Goal: Information Seeking & Learning: Learn about a topic

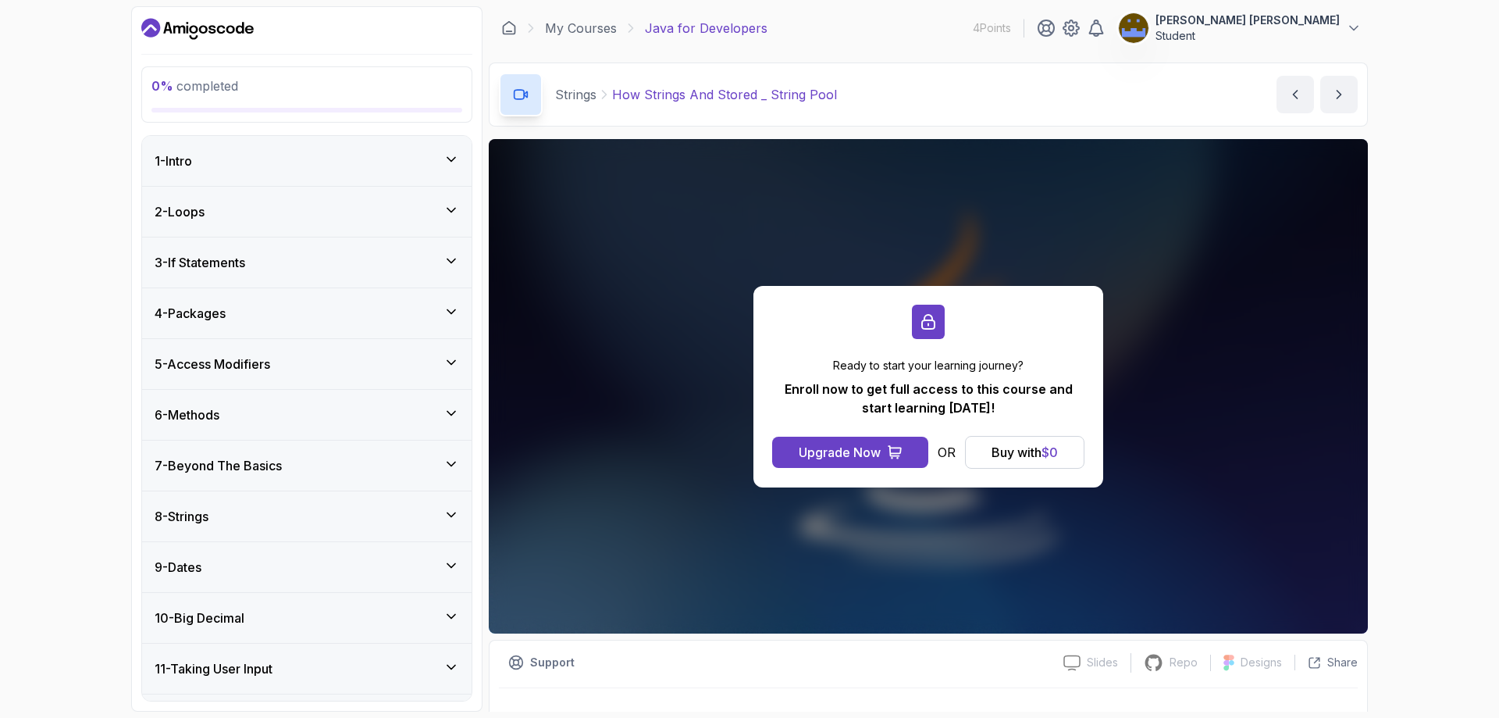
scroll to position [596, 0]
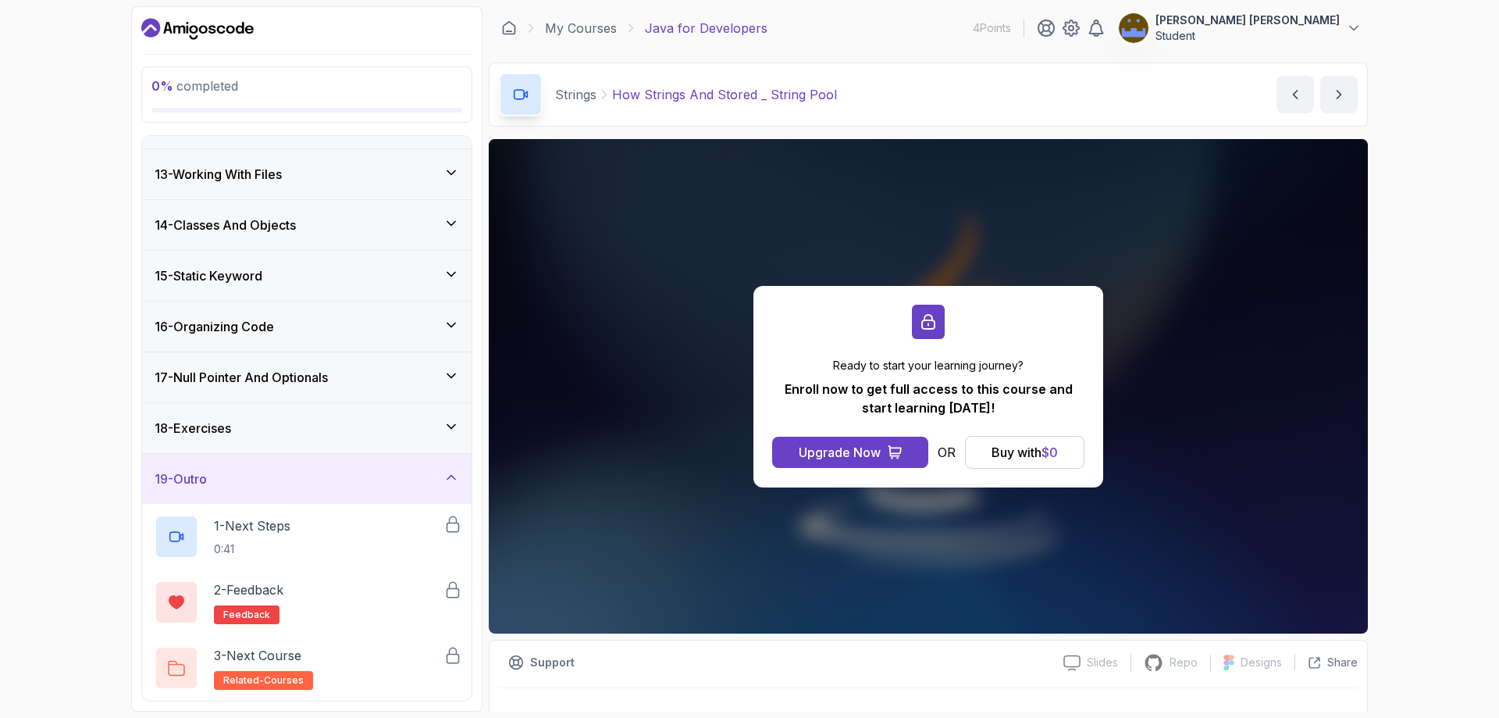
click at [1381, 332] on div "0 % completed 1 - Intro 2 - Loops 3 - If Statements 4 - Packages 5 - Access Mod…" at bounding box center [749, 359] width 1499 height 718
click at [587, 27] on link "My Courses" at bounding box center [581, 28] width 72 height 19
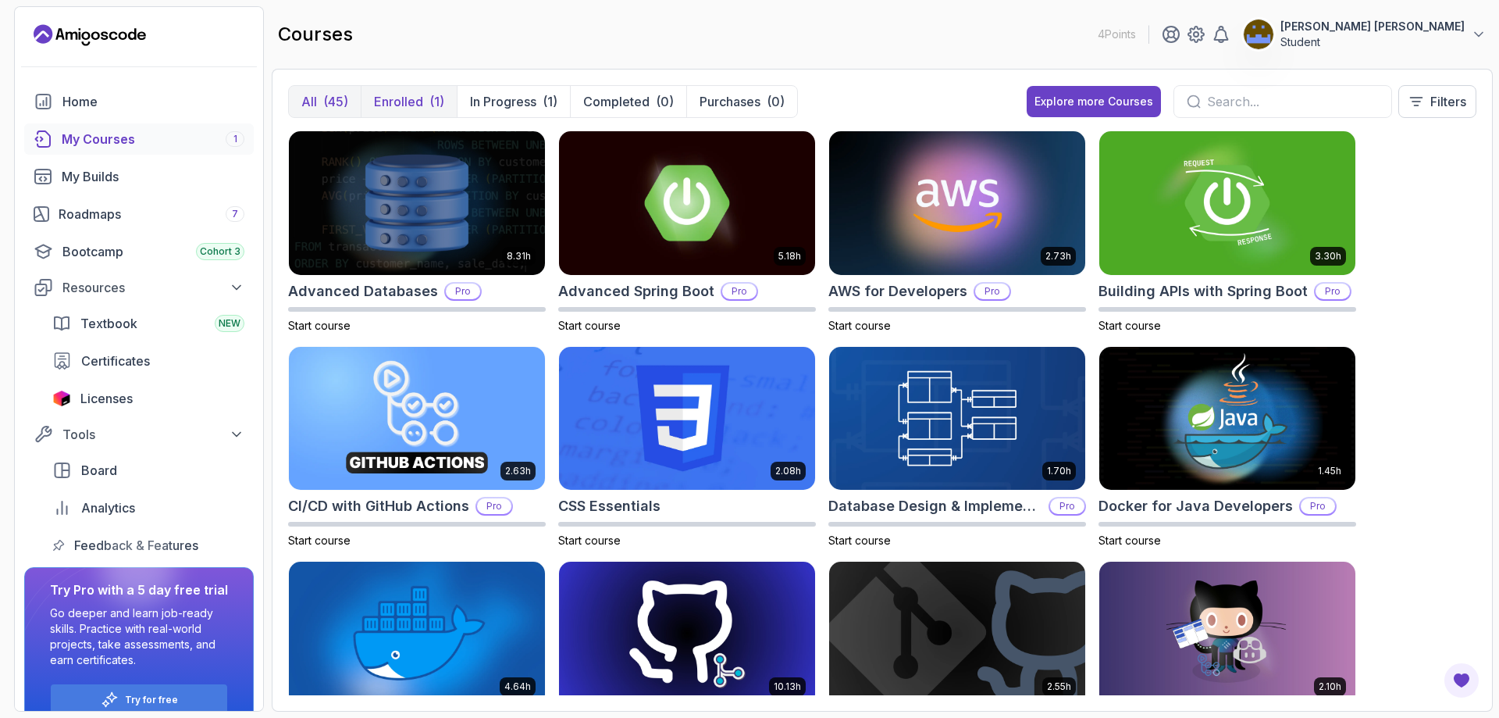
click at [423, 104] on button "Enrolled (1)" at bounding box center [409, 101] width 96 height 31
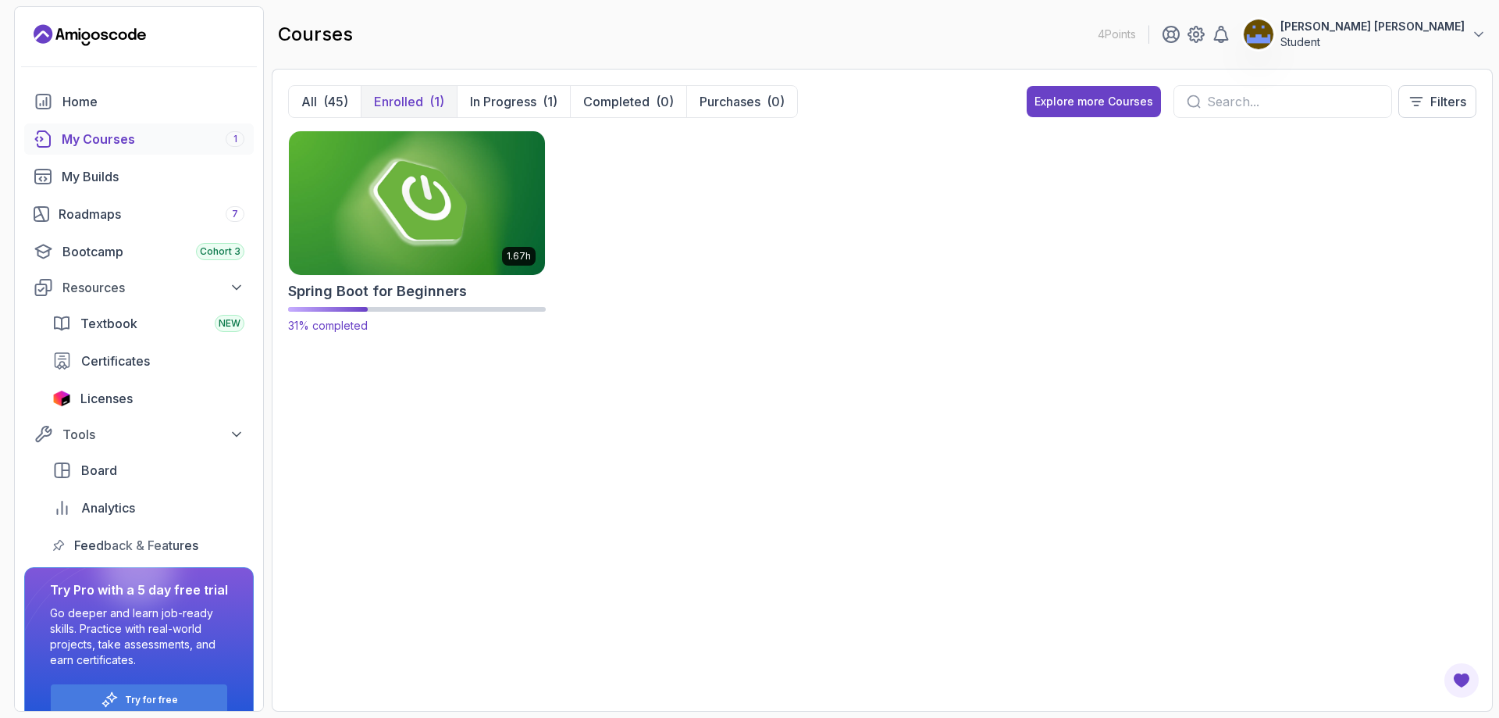
click at [440, 218] on img at bounding box center [417, 202] width 269 height 151
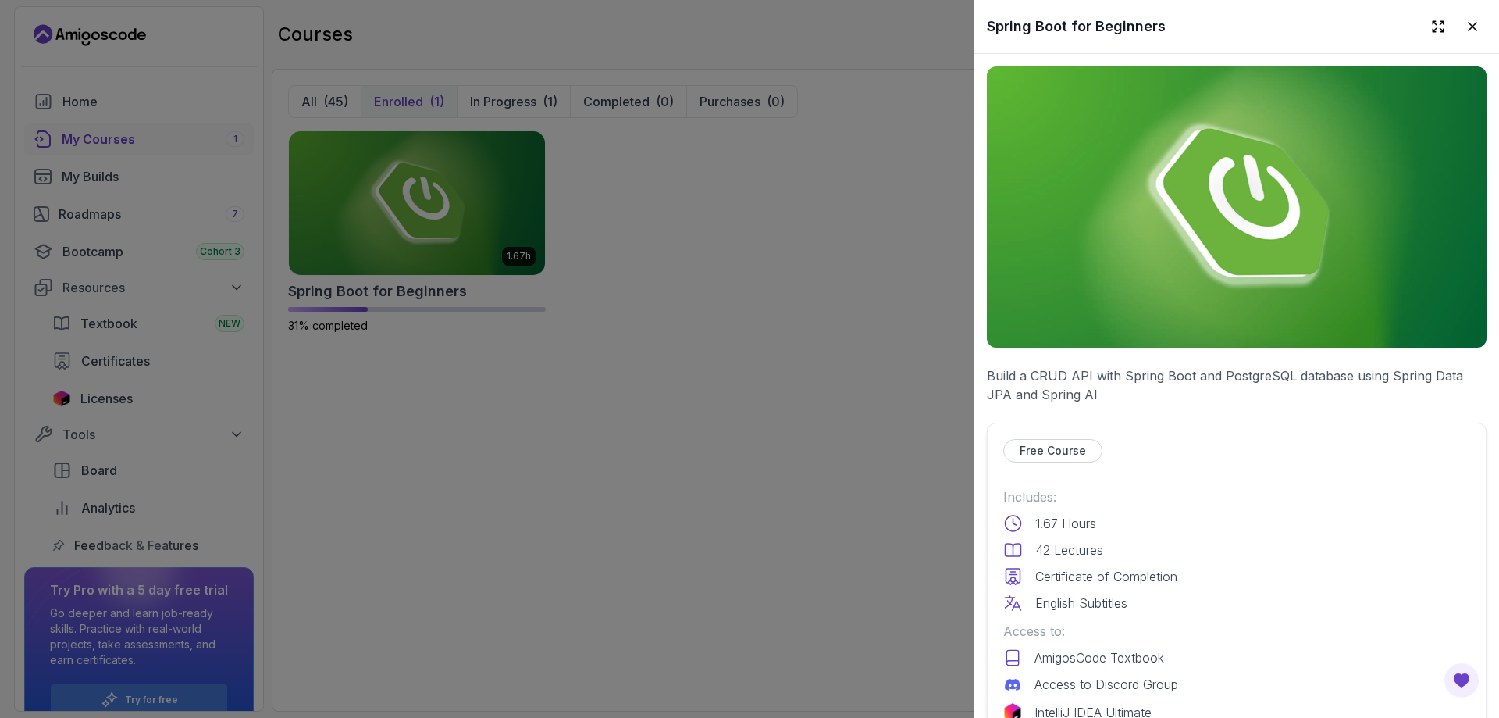
scroll to position [390, 0]
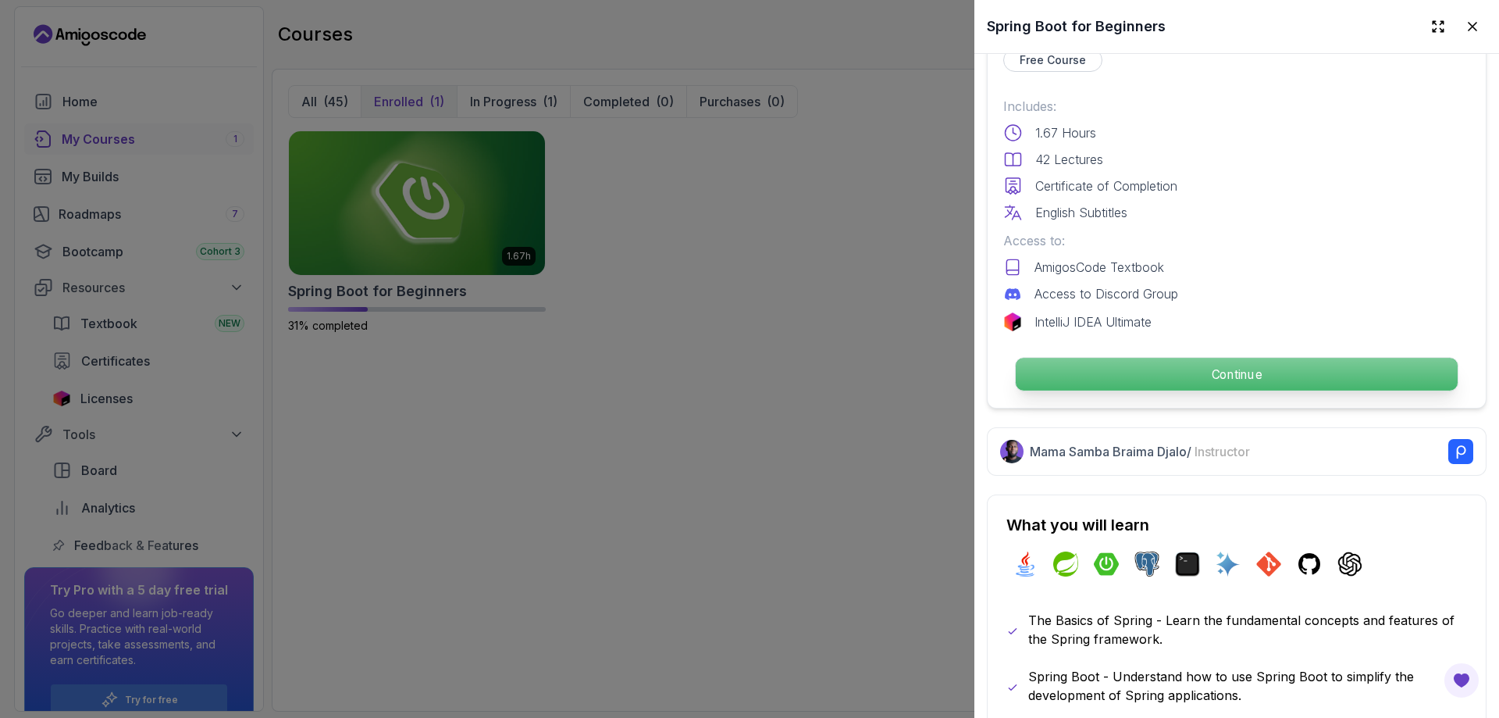
click at [1157, 376] on p "Continue" at bounding box center [1237, 374] width 442 height 33
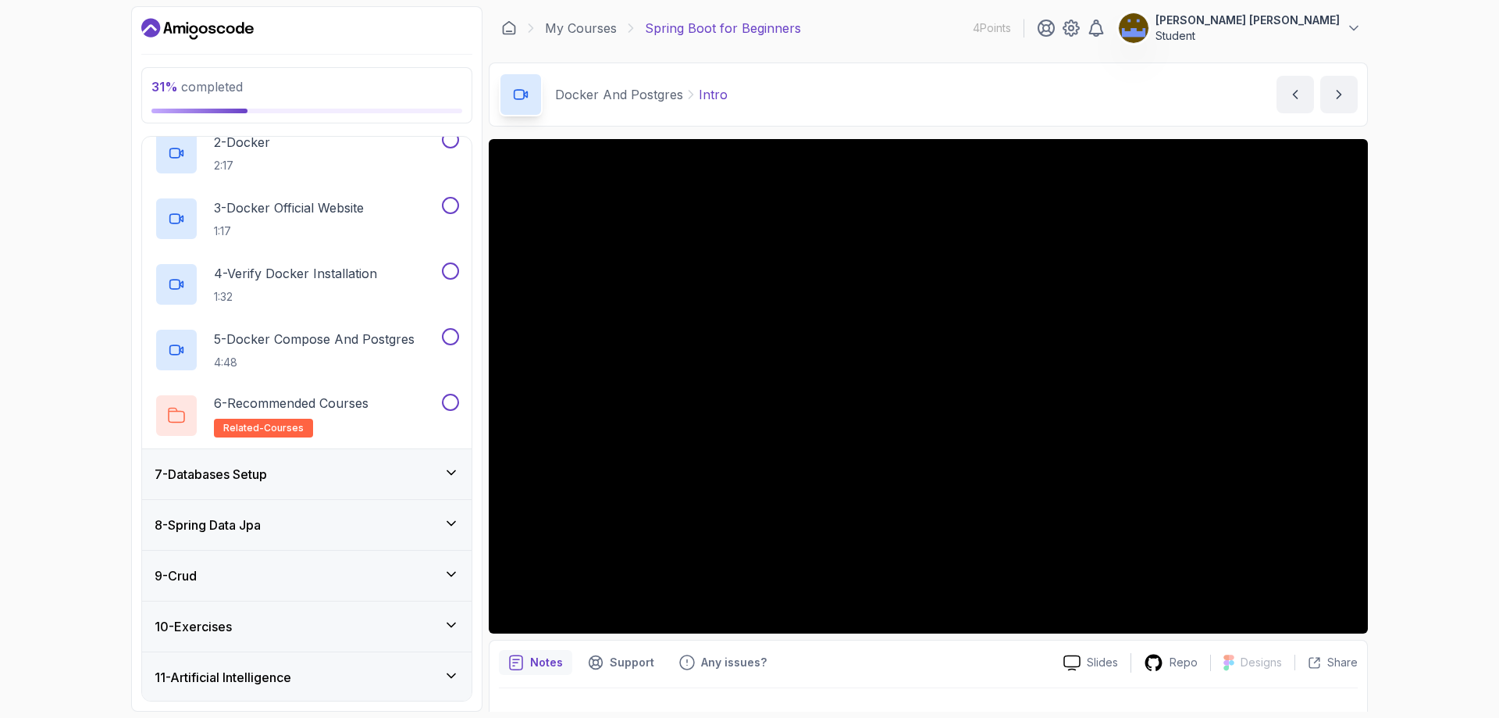
scroll to position [390, 0]
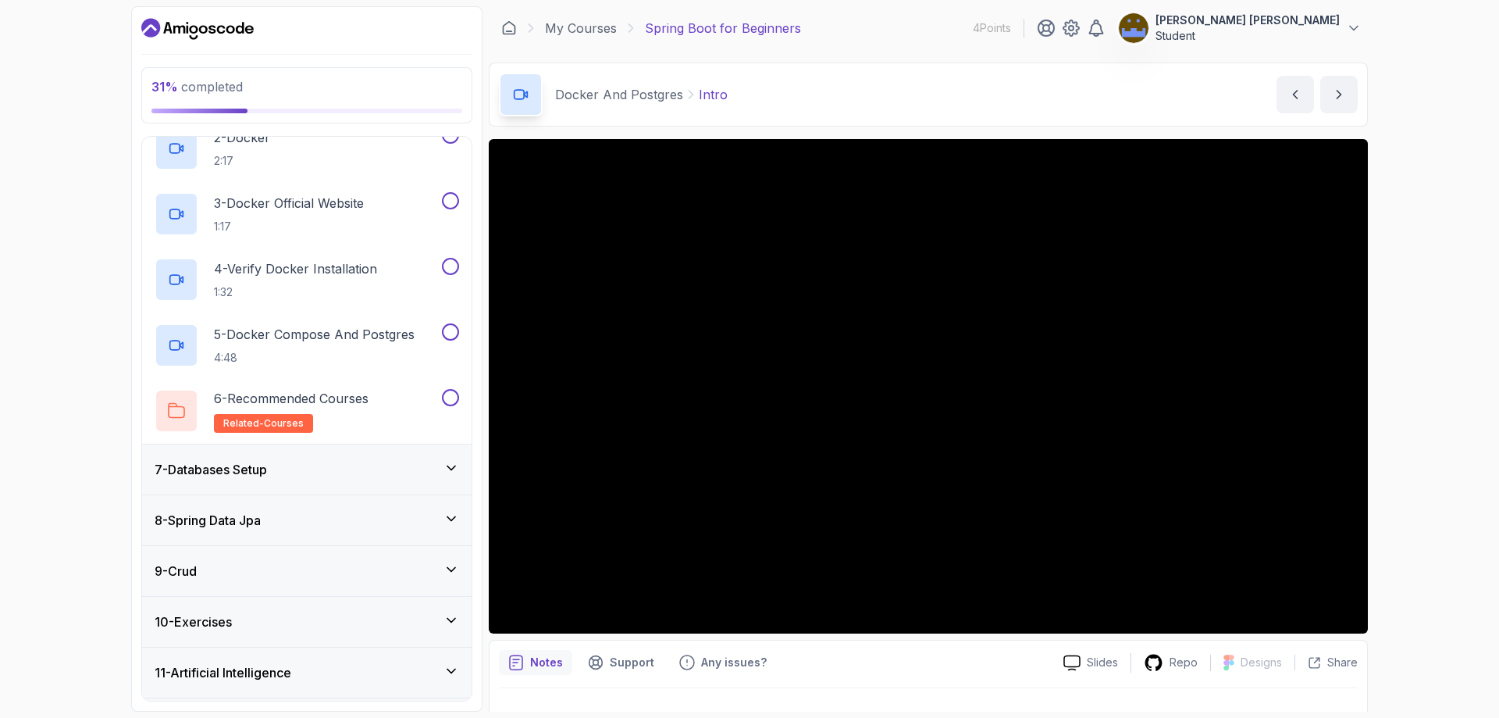
click at [448, 462] on icon at bounding box center [452, 468] width 16 height 16
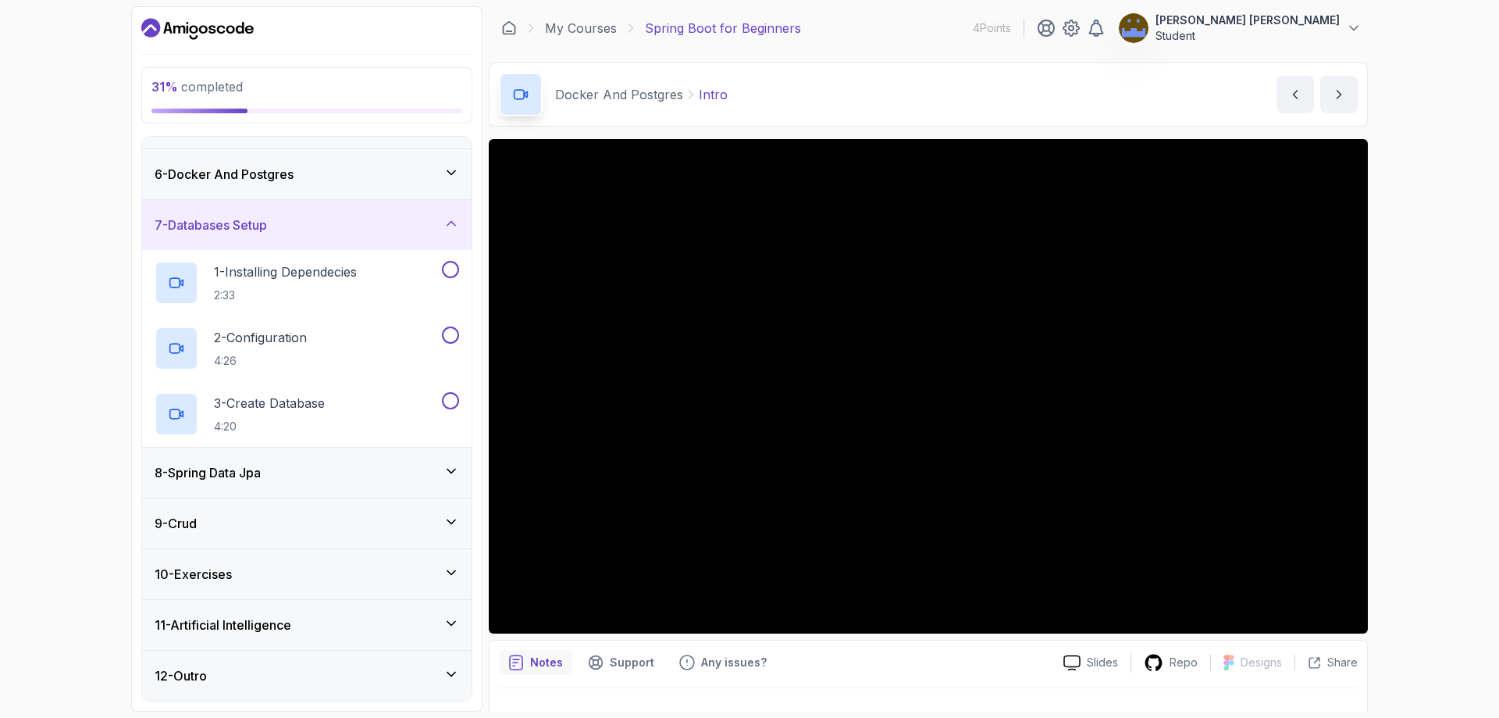
click at [388, 468] on div "8 - Spring Data Jpa" at bounding box center [307, 472] width 305 height 19
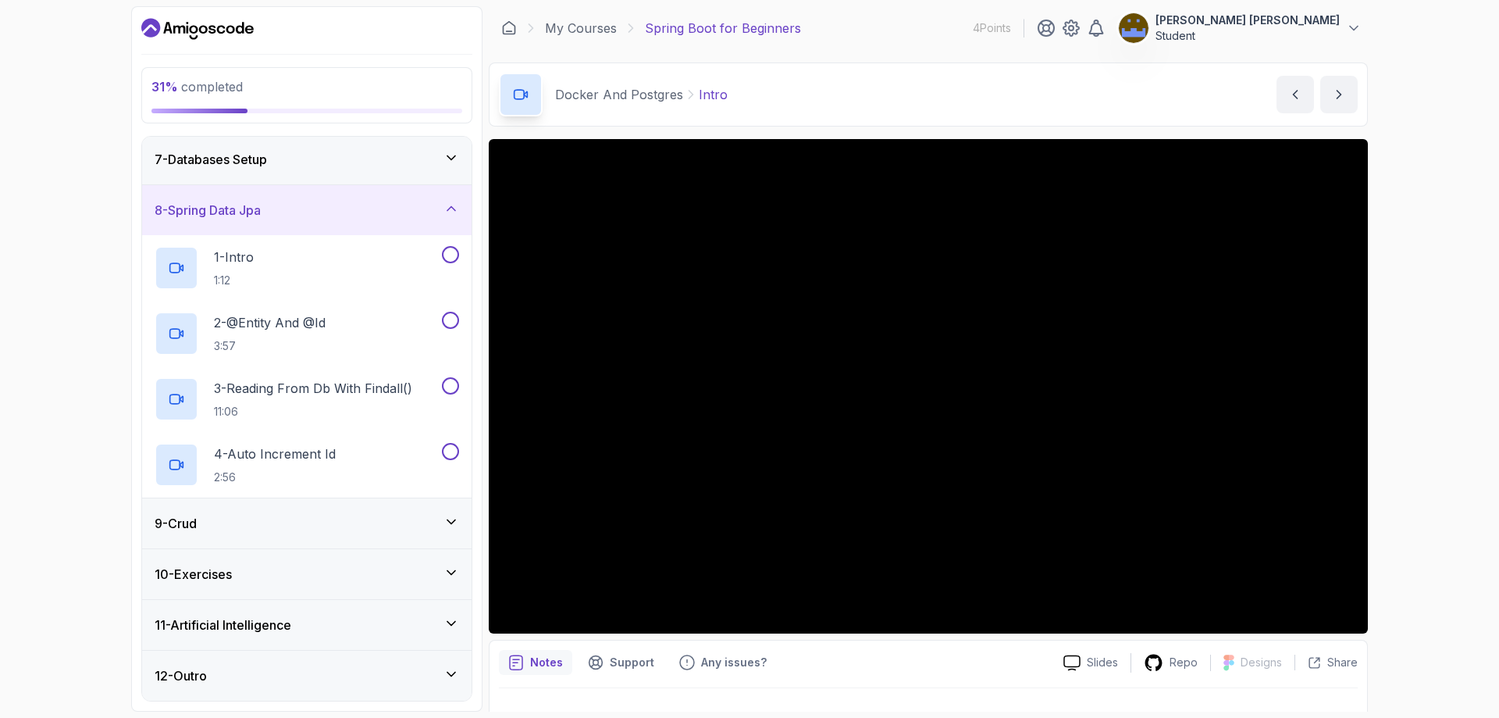
click at [351, 533] on div "9 - Crud" at bounding box center [307, 523] width 330 height 50
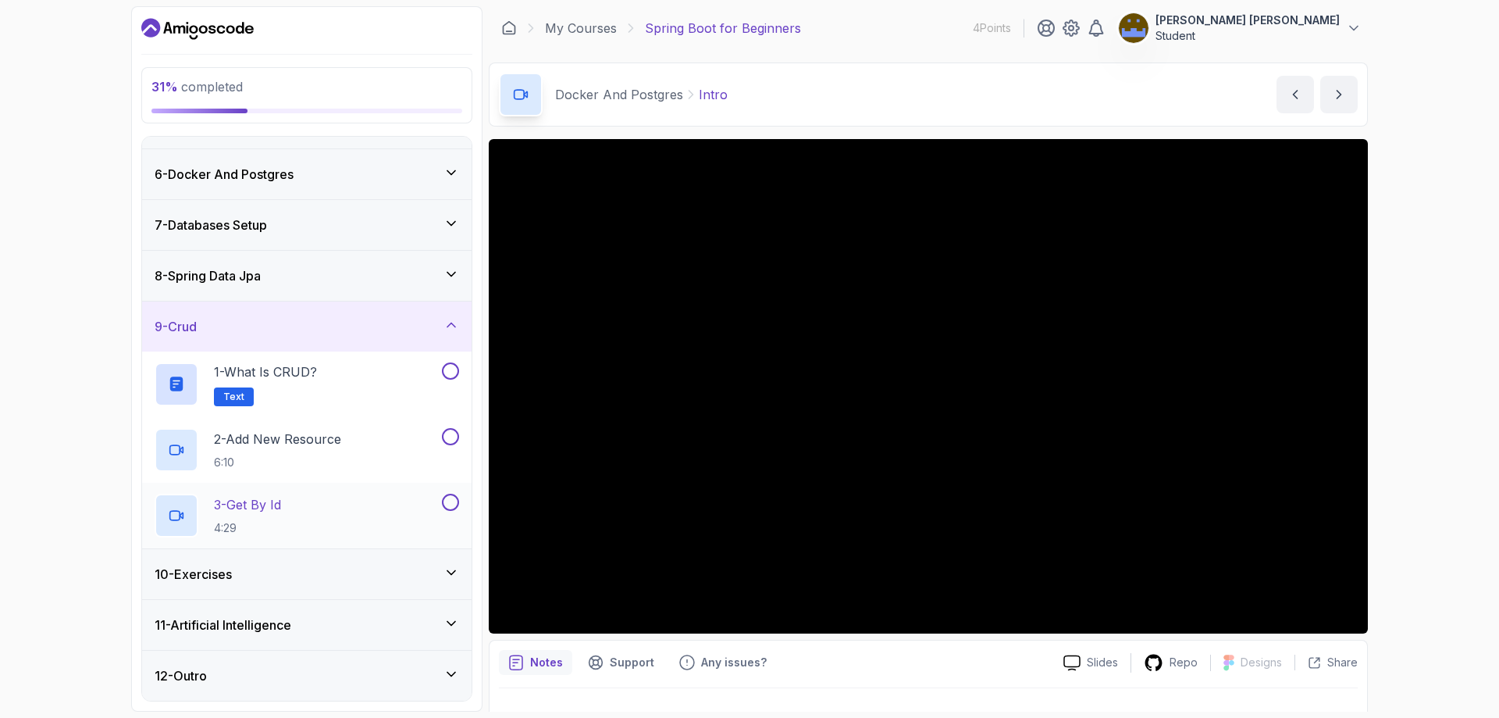
scroll to position [0, 0]
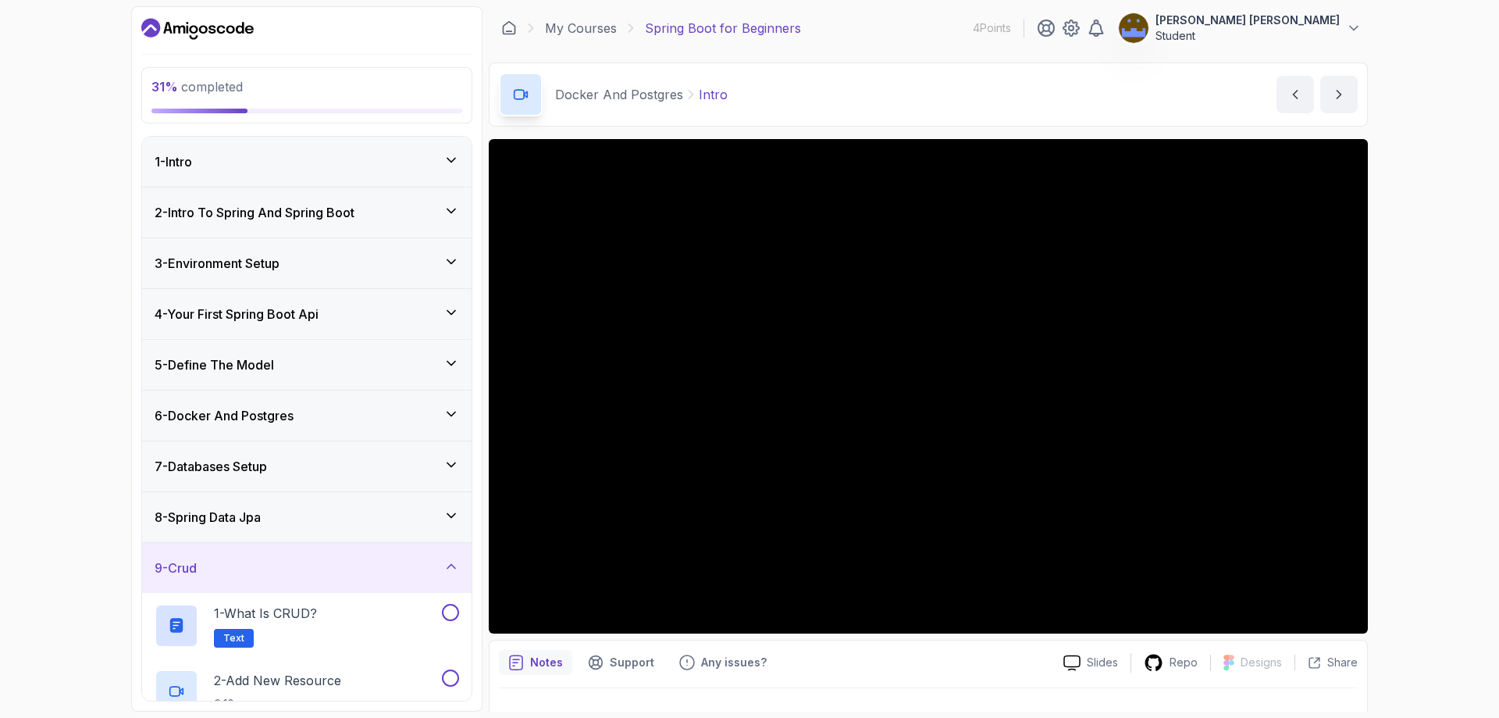
click at [368, 229] on div "2 - Intro To Spring And Spring Boot" at bounding box center [307, 212] width 330 height 50
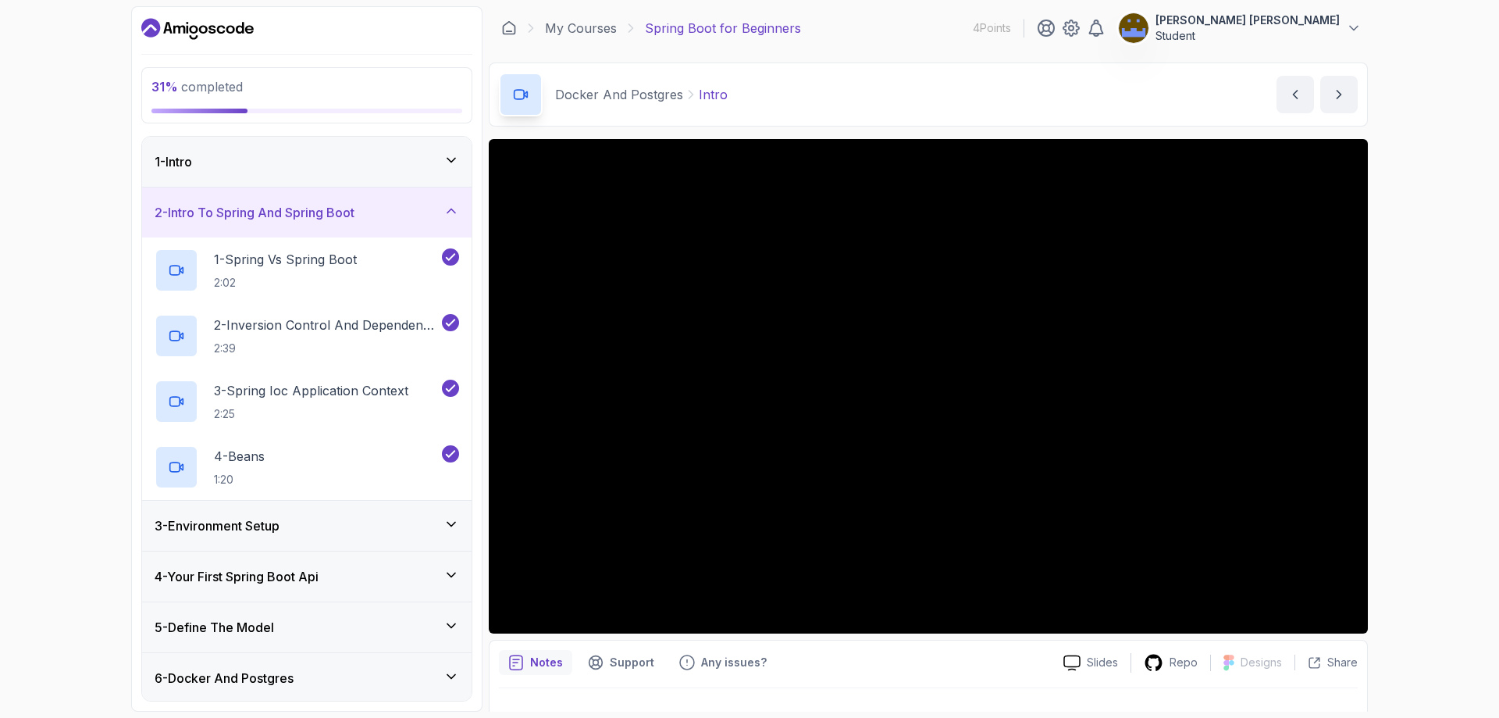
click at [295, 533] on div "3 - Environment Setup" at bounding box center [307, 525] width 305 height 19
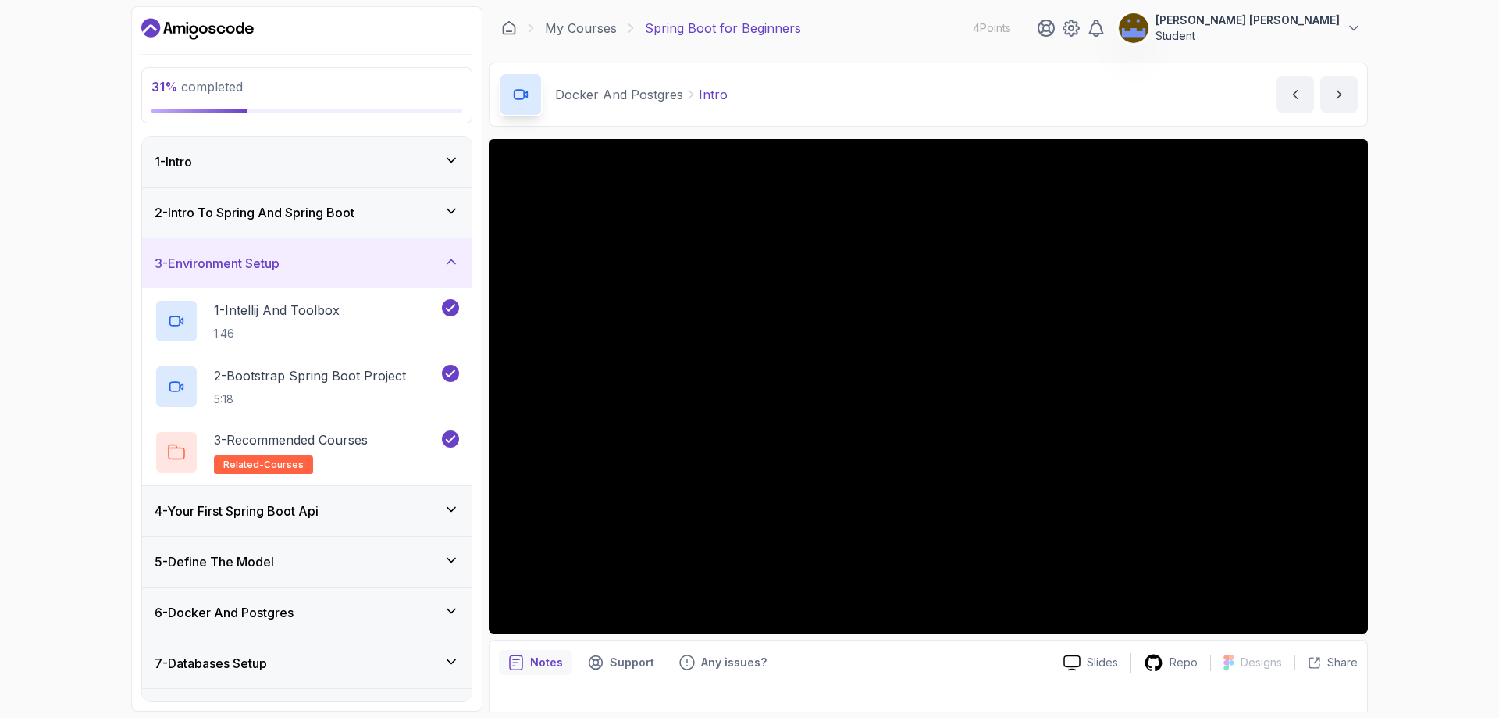
click at [300, 529] on div "4 - Your First Spring Boot Api" at bounding box center [307, 511] width 330 height 50
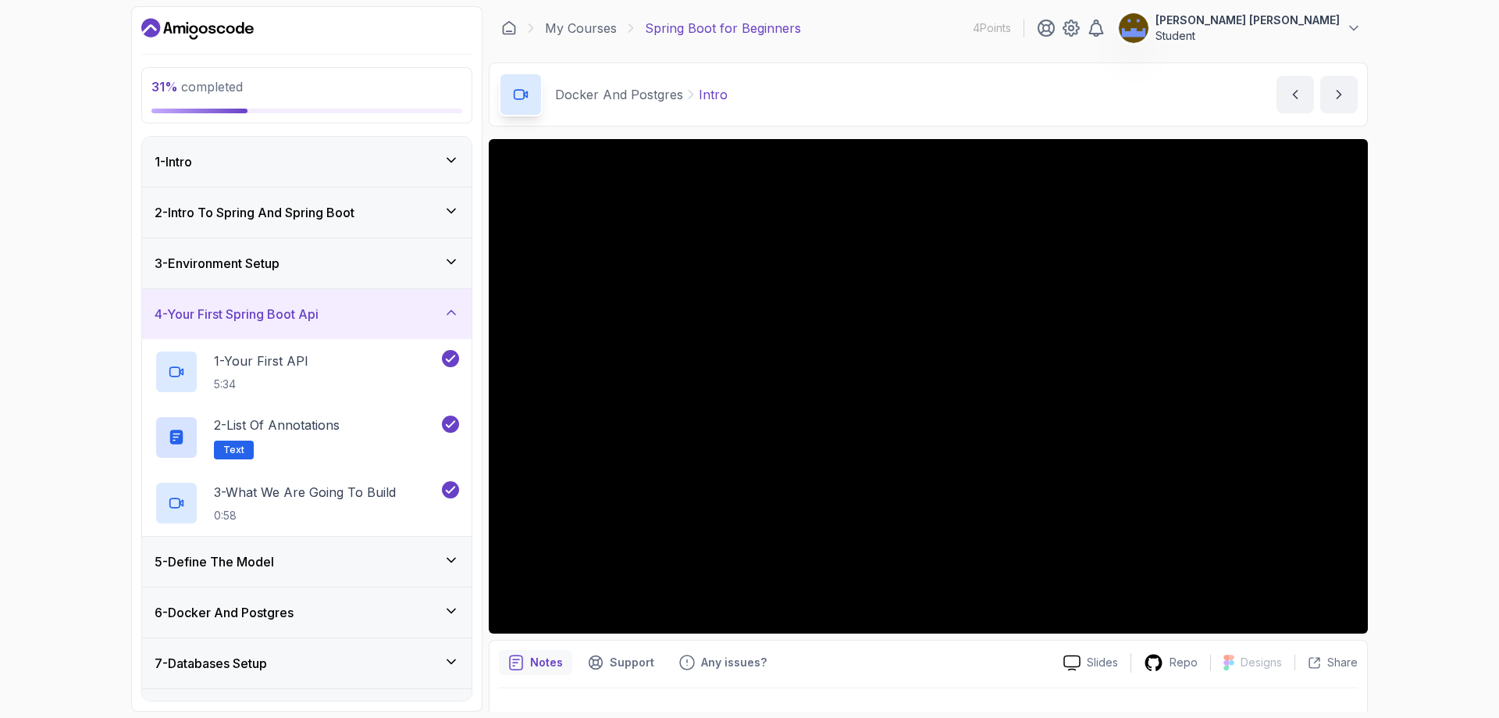
click at [308, 561] on div "5 - Define The Model" at bounding box center [307, 561] width 305 height 19
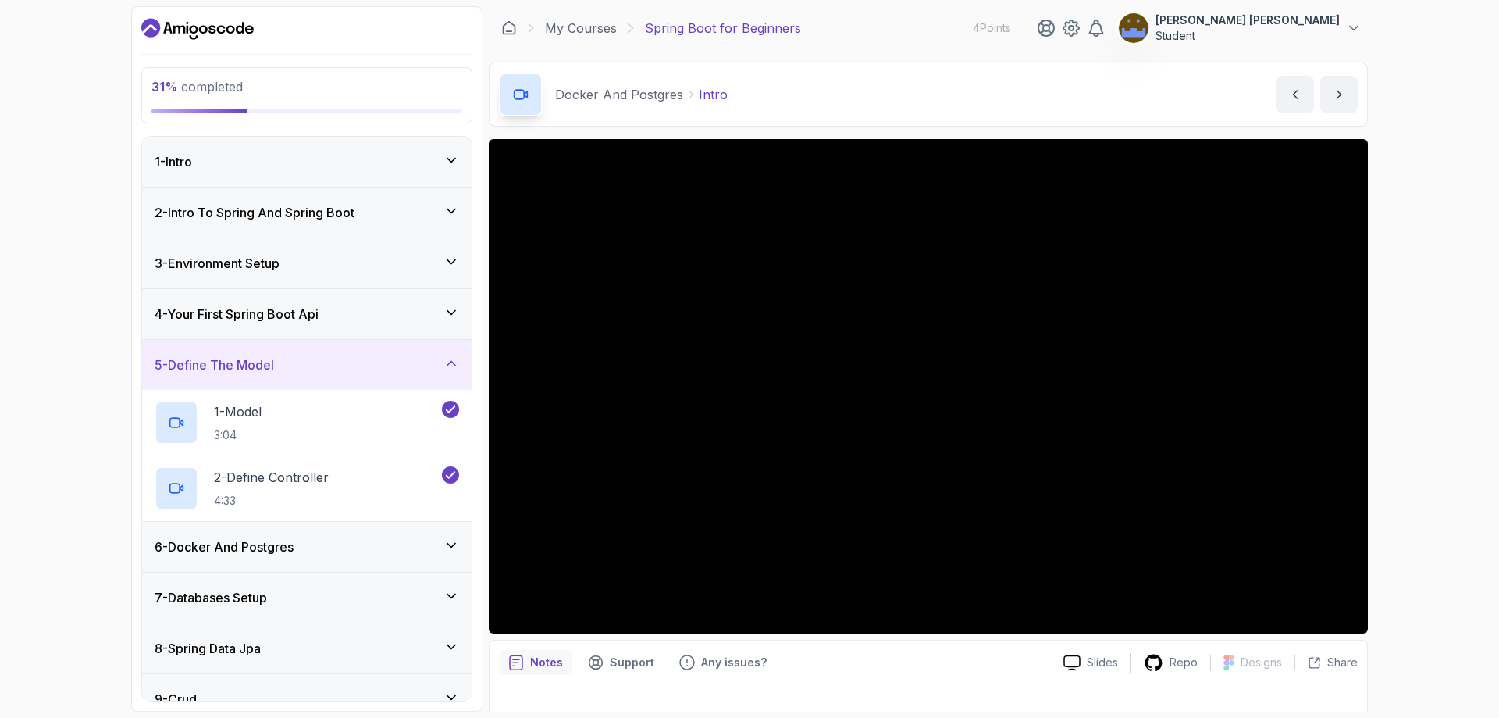
click at [301, 548] on div "6 - Docker And Postgres" at bounding box center [307, 546] width 305 height 19
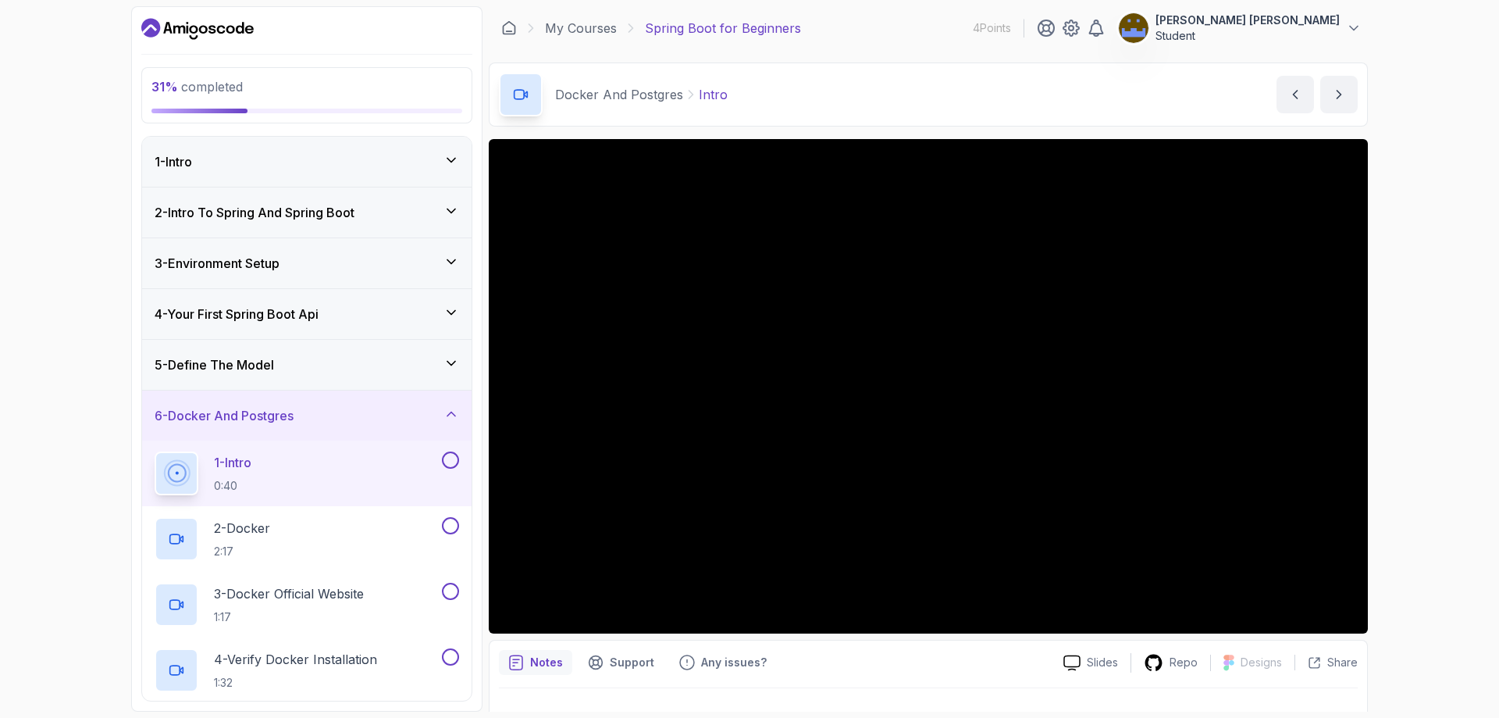
click at [55, 398] on div "31 % completed 1 - Intro 2 - Intro To Spring And Spring Boot 3 - Environment Se…" at bounding box center [749, 359] width 1499 height 718
